Goal: Information Seeking & Learning: Learn about a topic

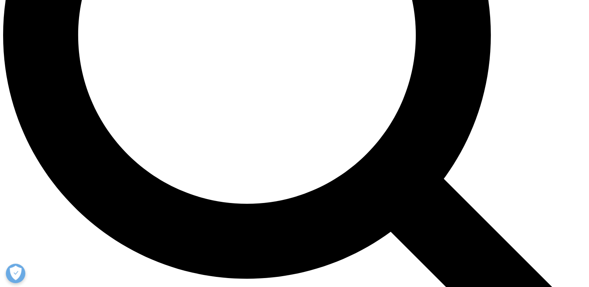
scroll to position [812, 0]
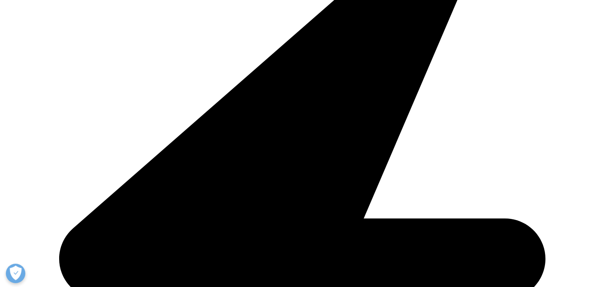
scroll to position [973, 0]
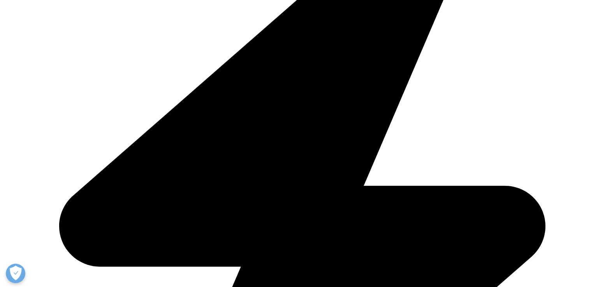
drag, startPoint x: 36, startPoint y: 133, endPoint x: 36, endPoint y: 125, distance: 8.6
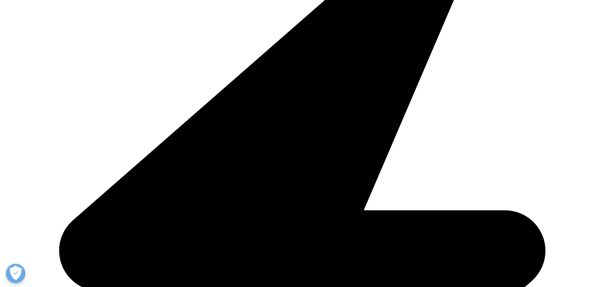
scroll to position [271, 0]
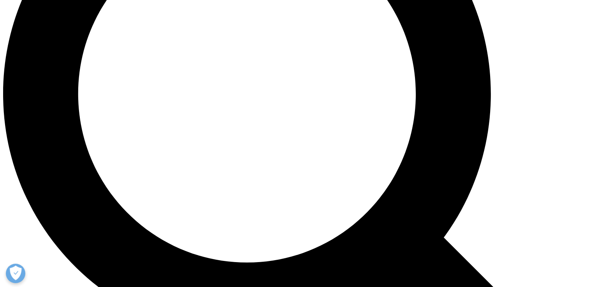
scroll to position [739, 0]
